Goal: Task Accomplishment & Management: Use online tool/utility

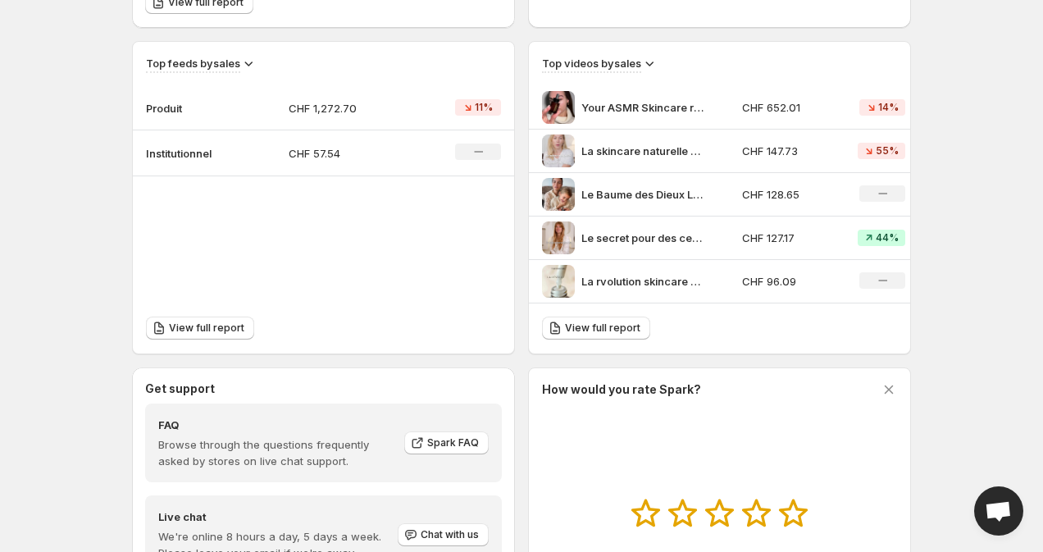
scroll to position [498, 0]
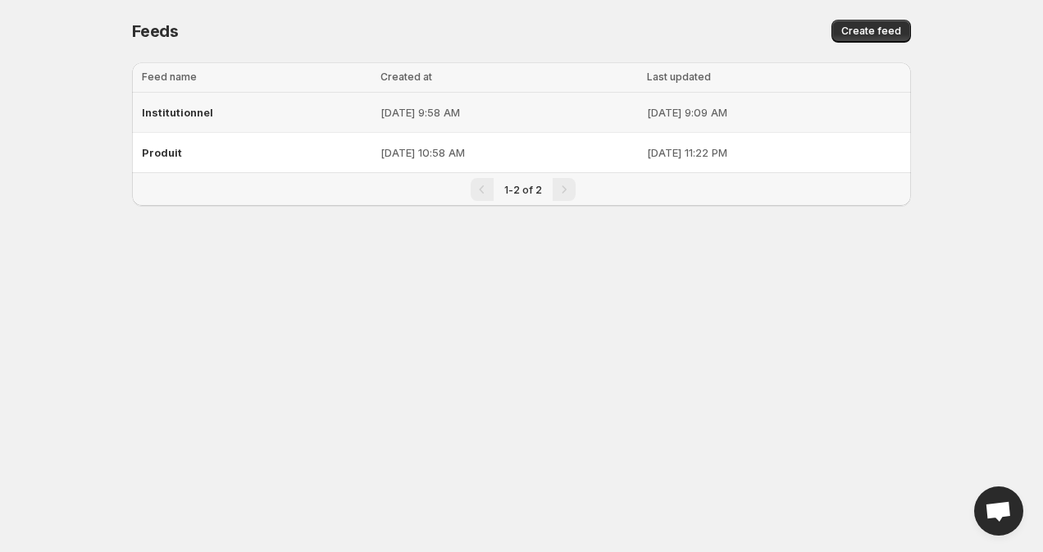
click at [184, 121] on div "Institutionnel" at bounding box center [256, 113] width 229 height 30
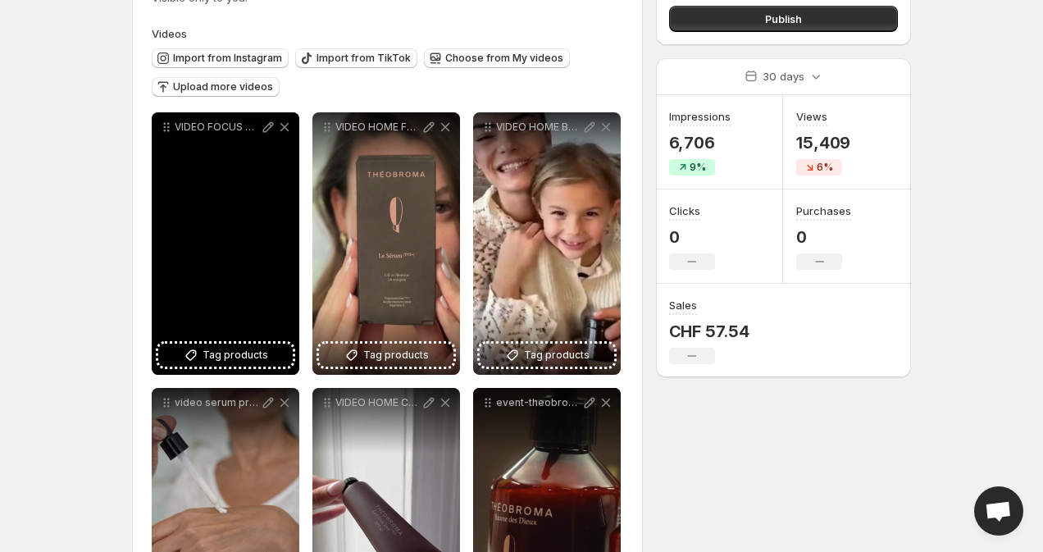
scroll to position [156, 0]
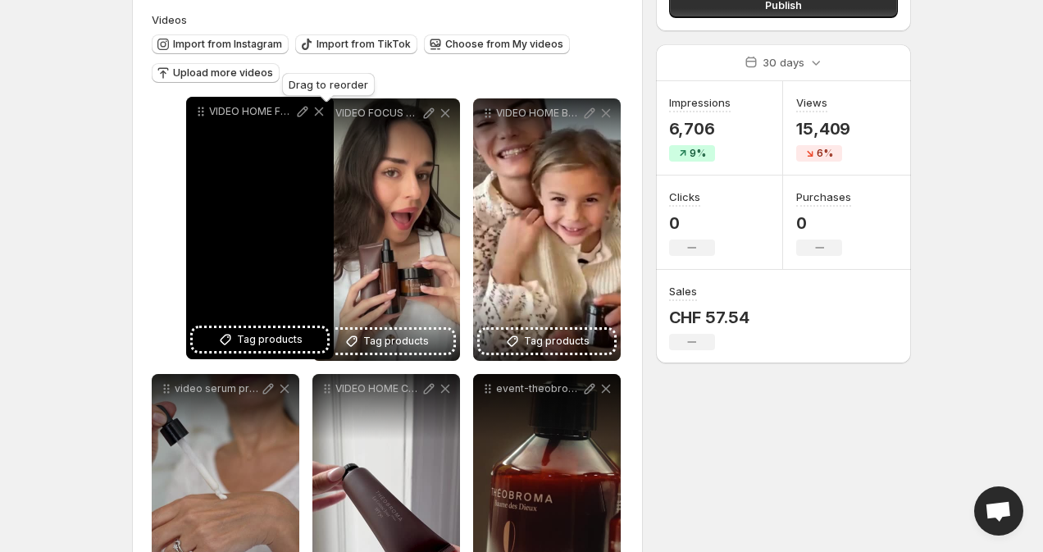
drag, startPoint x: 329, startPoint y: 114, endPoint x: 203, endPoint y: 112, distance: 126.3
click at [203, 112] on icon at bounding box center [203, 112] width 2 height 2
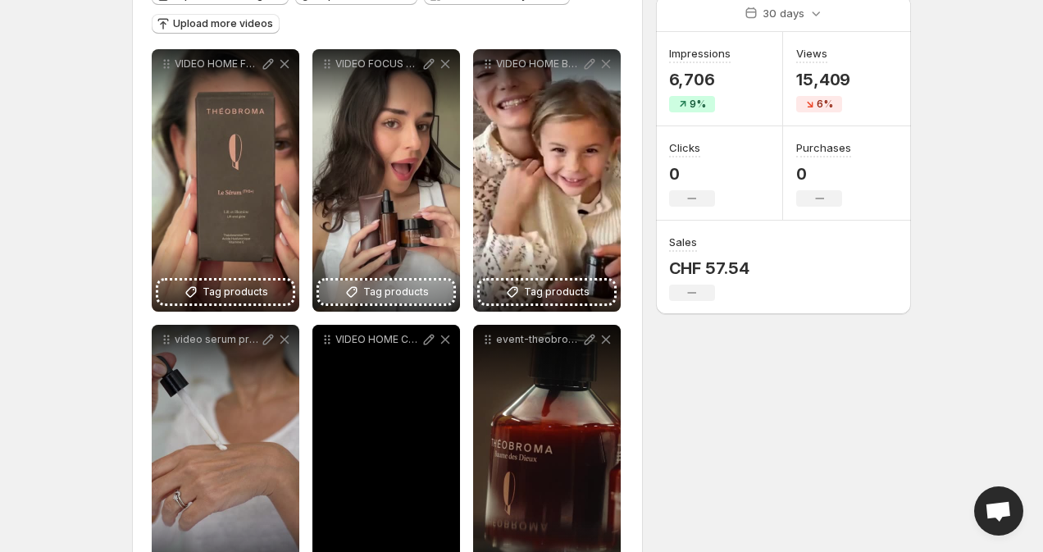
scroll to position [207, 0]
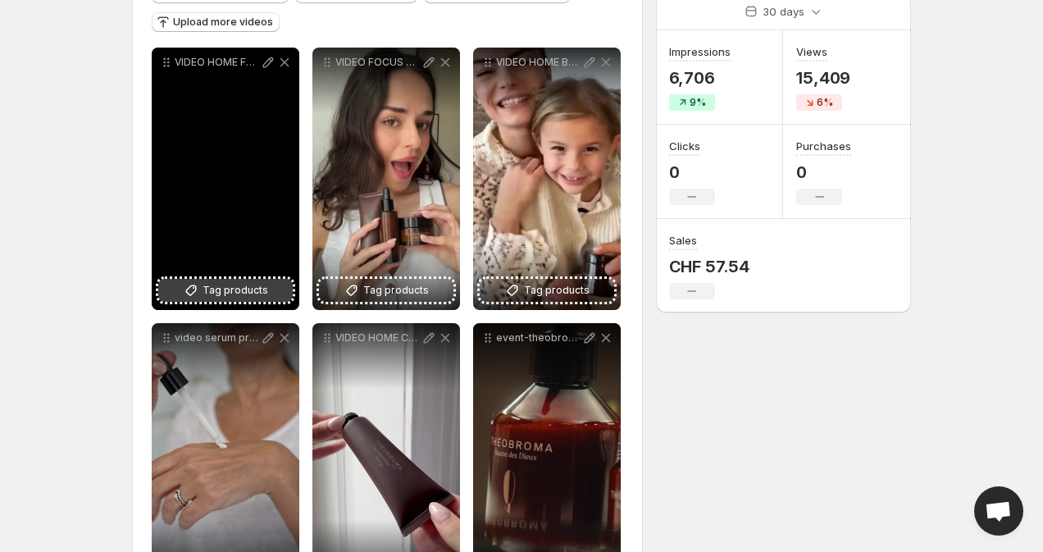
click at [257, 297] on span "Tag products" at bounding box center [236, 290] width 66 height 16
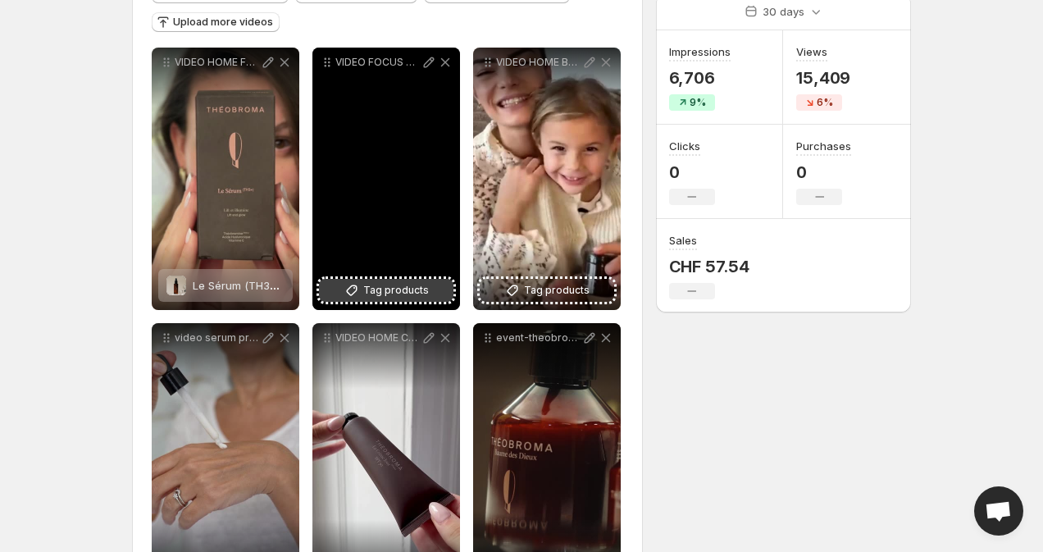
click at [400, 296] on span "Tag products" at bounding box center [396, 290] width 66 height 16
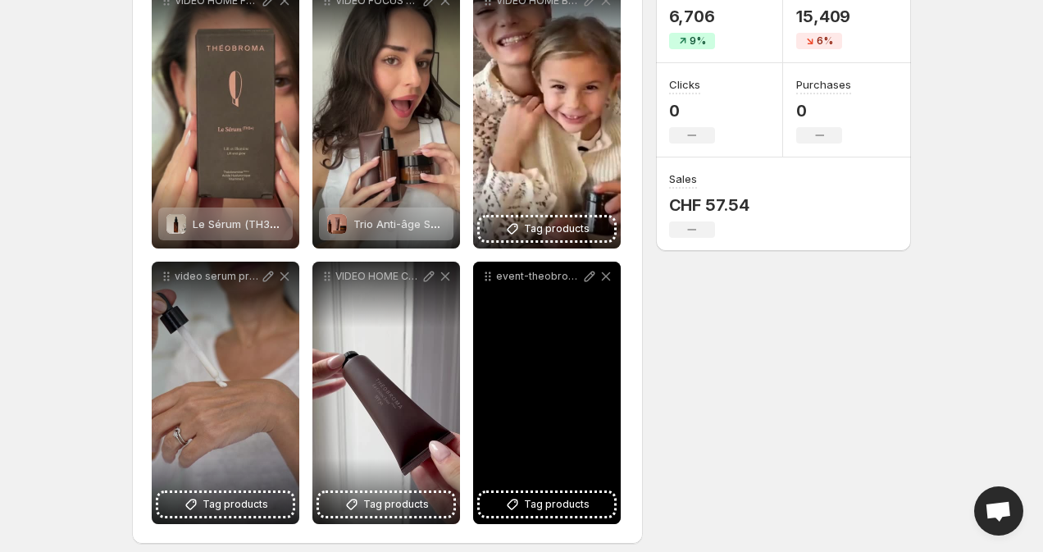
scroll to position [265, 0]
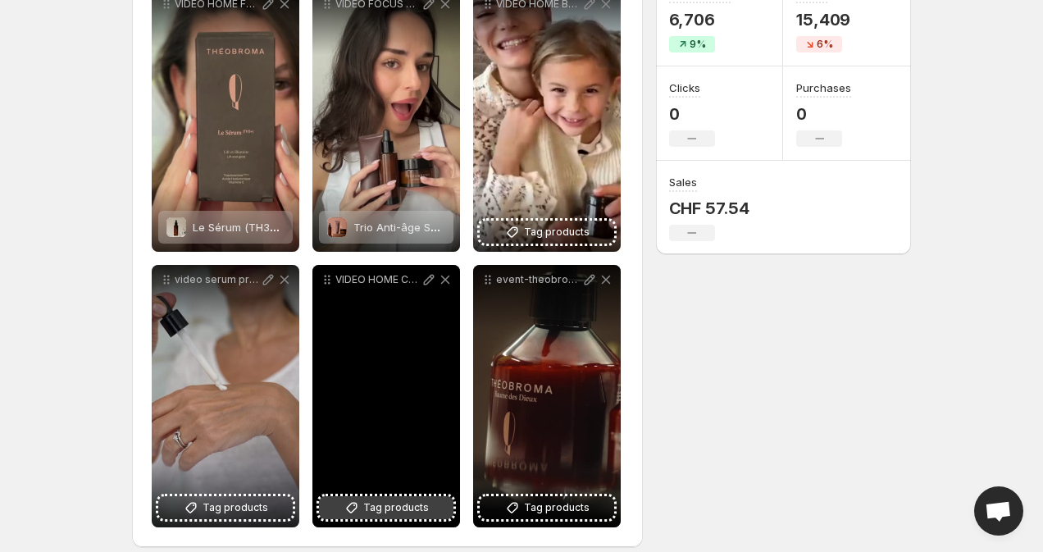
click at [383, 507] on span "Tag products" at bounding box center [396, 507] width 66 height 16
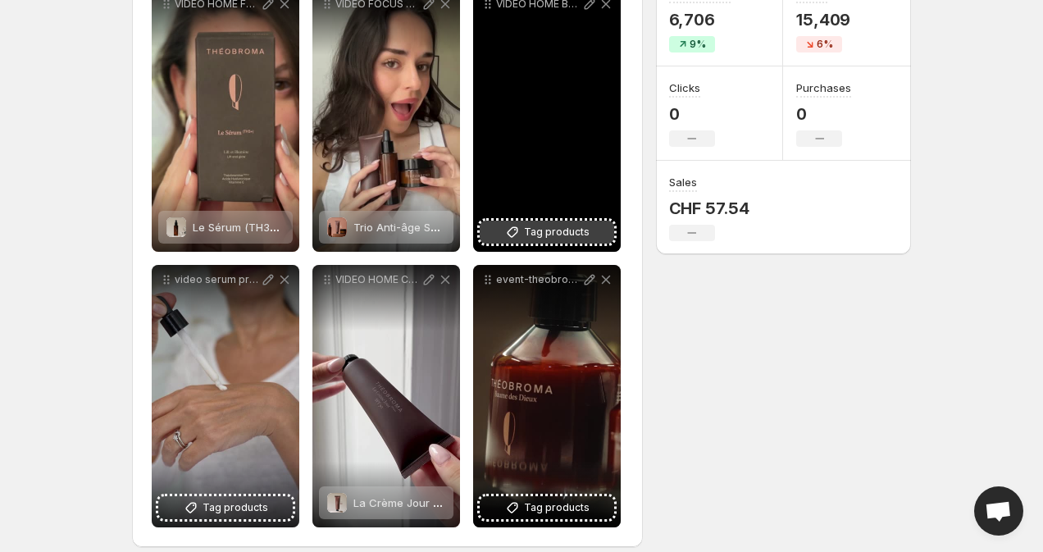
click at [548, 234] on span "Tag products" at bounding box center [557, 232] width 66 height 16
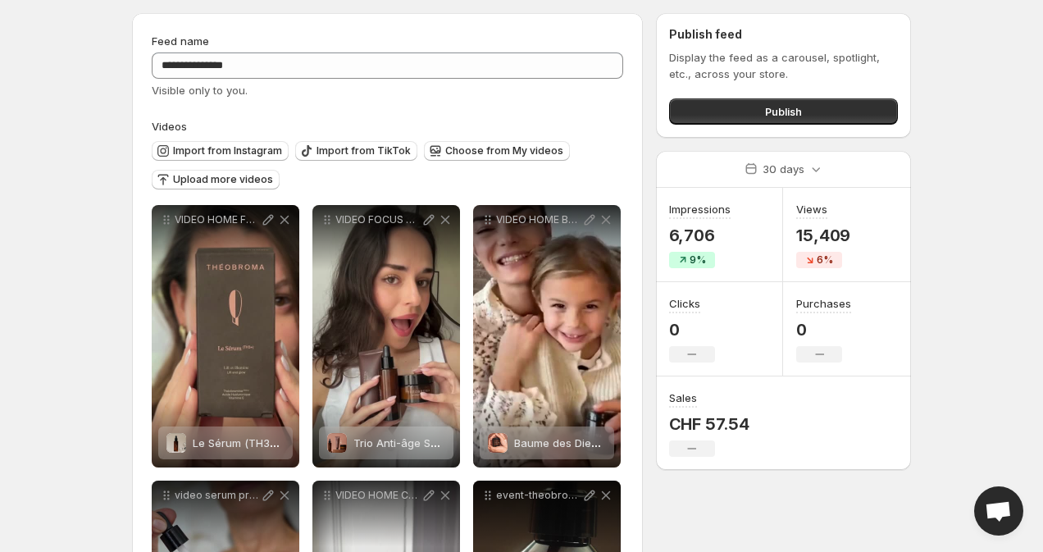
scroll to position [0, 0]
